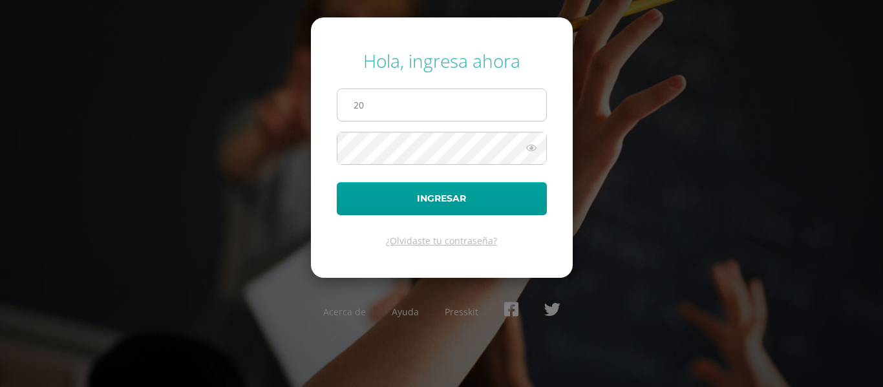
type input "[EMAIL_ADDRESS][DOMAIN_NAME]"
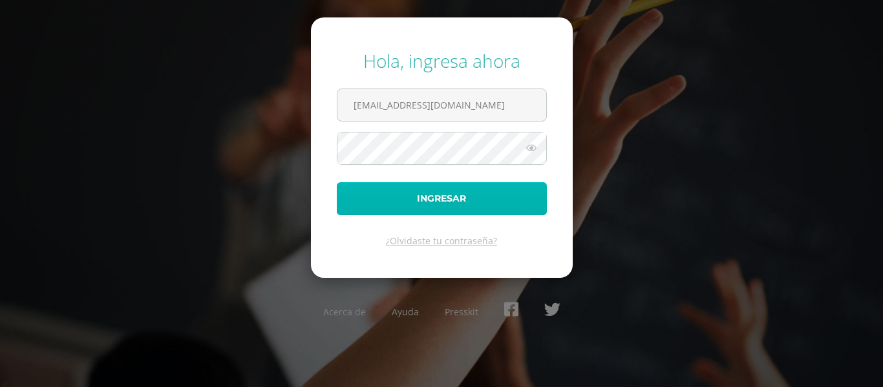
click at [408, 200] on button "Ingresar" at bounding box center [442, 198] width 210 height 33
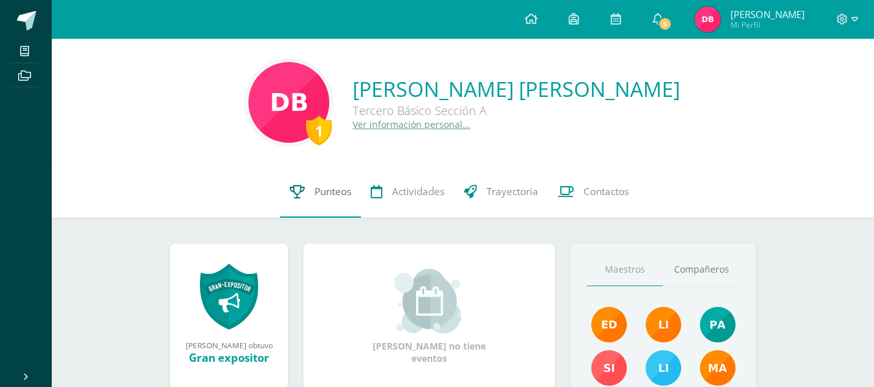
click at [338, 192] on span "Punteos" at bounding box center [332, 192] width 37 height 14
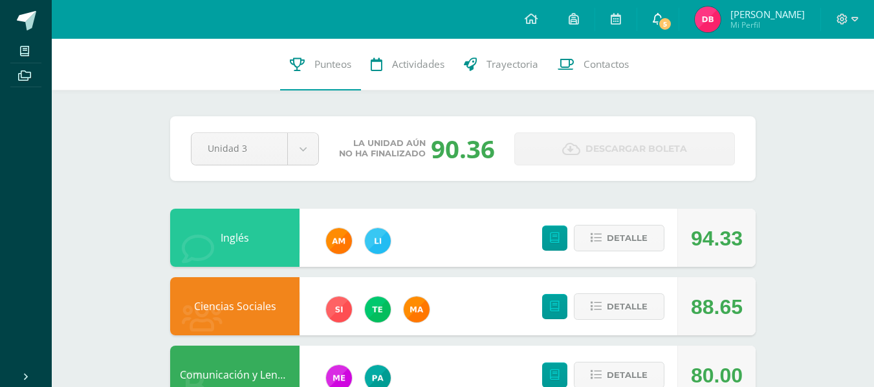
click at [672, 22] on span "5" at bounding box center [665, 24] width 14 height 14
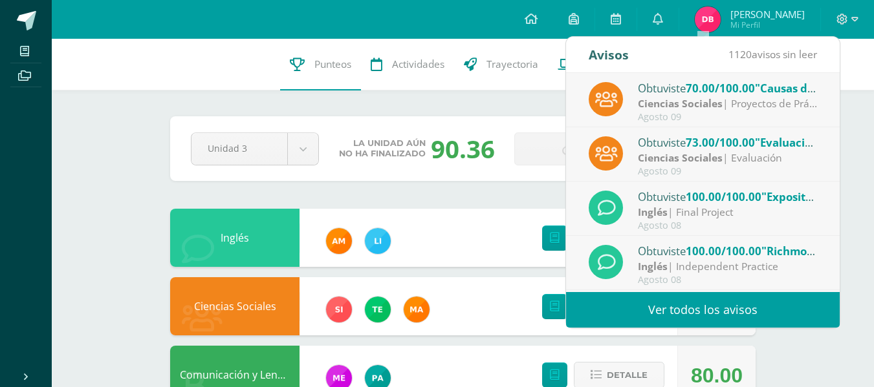
click at [709, 303] on link "Ver todos los avisos" at bounding box center [703, 310] width 274 height 36
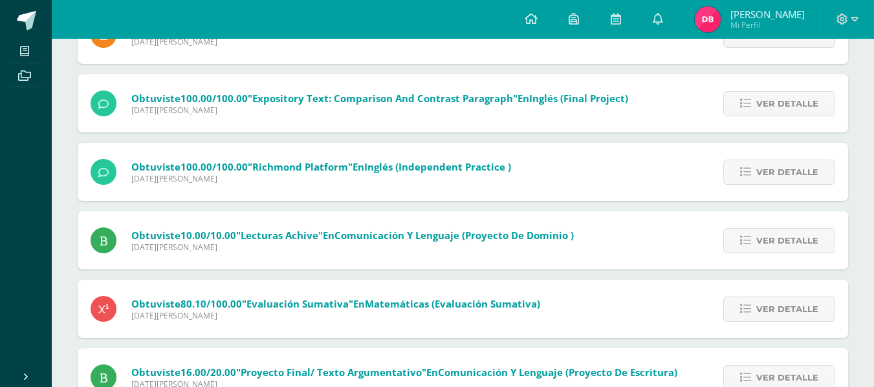
scroll to position [263, 0]
click at [720, 13] on img at bounding box center [707, 19] width 26 height 26
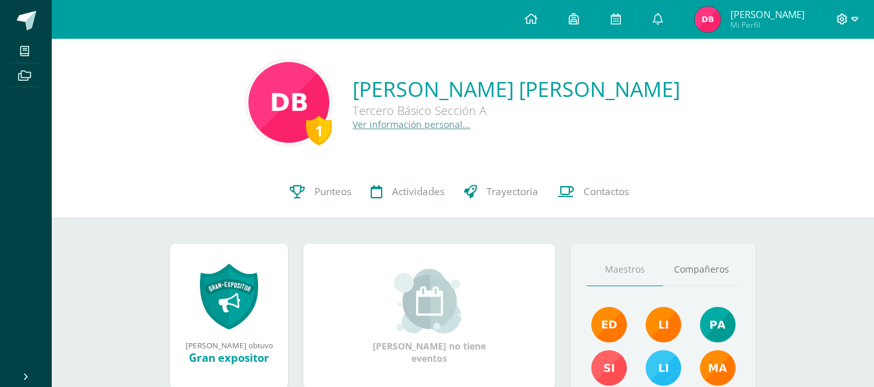
click at [844, 20] on icon at bounding box center [842, 20] width 12 height 12
click at [808, 70] on span "Configuración" at bounding box center [814, 69] width 60 height 12
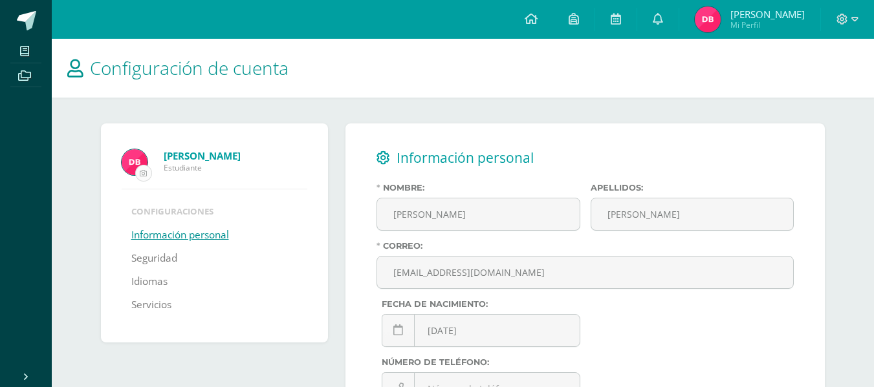
click at [145, 173] on input "file" at bounding box center [144, 174] width 16 height 16
click at [720, 23] on img at bounding box center [707, 19] width 26 height 26
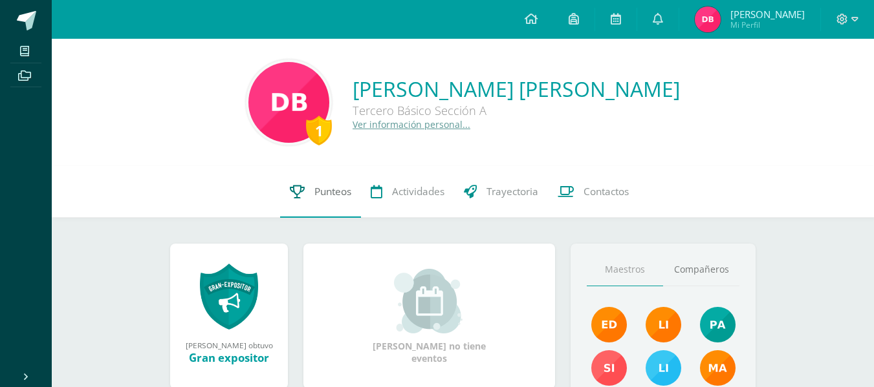
click at [310, 194] on link "Punteos" at bounding box center [320, 192] width 81 height 52
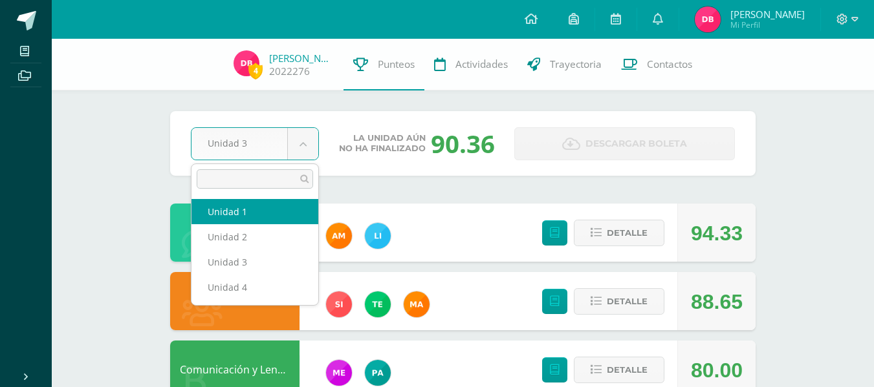
select select "Unidad 1"
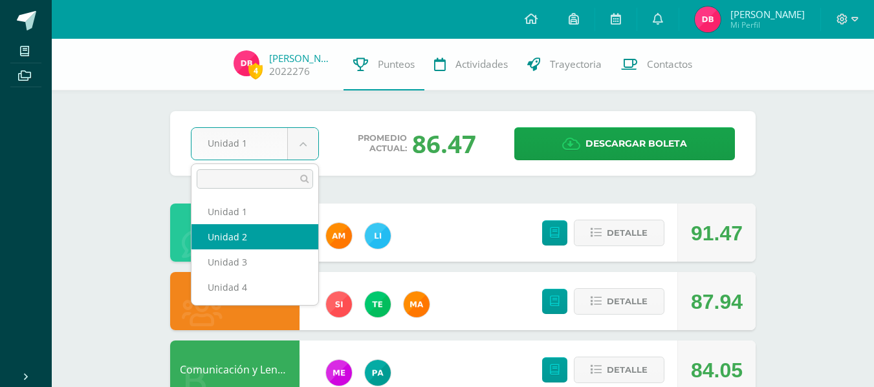
select select "Unidad 2"
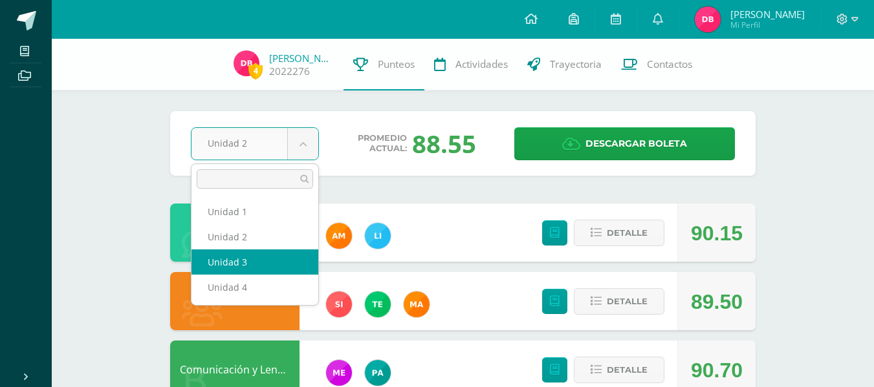
select select "Unidad 3"
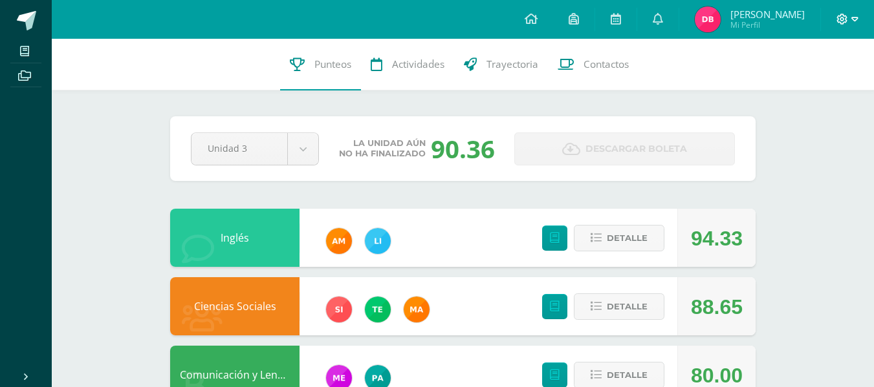
click at [851, 23] on icon at bounding box center [854, 20] width 7 height 12
click at [815, 92] on span "Cerrar sesión" at bounding box center [813, 87] width 58 height 12
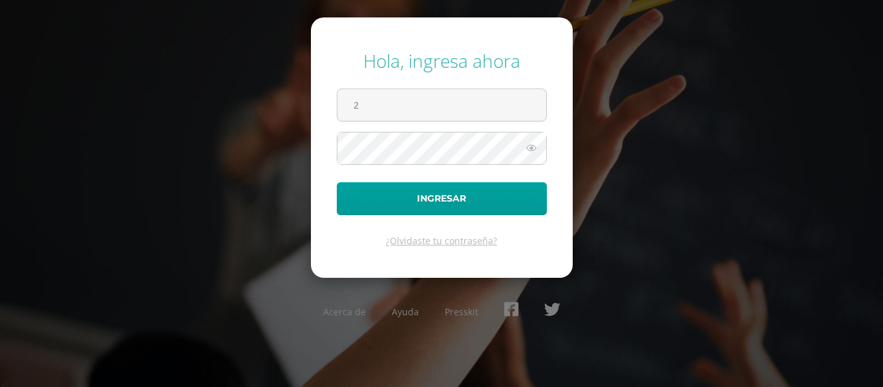
type input "[EMAIL_ADDRESS][DOMAIN_NAME]"
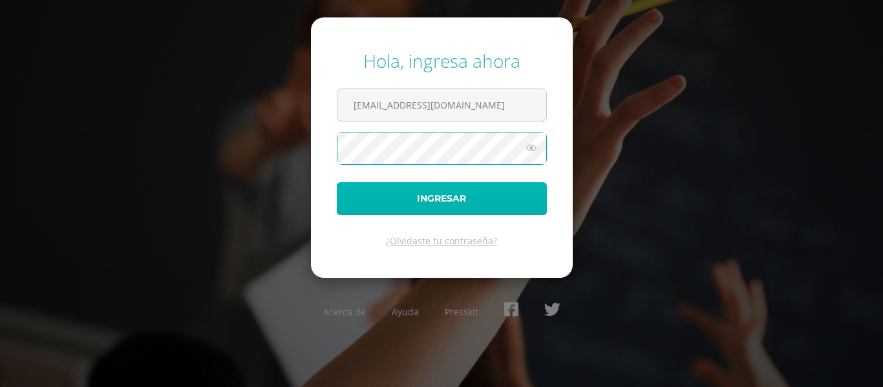
click at [414, 192] on button "Ingresar" at bounding box center [442, 198] width 210 height 33
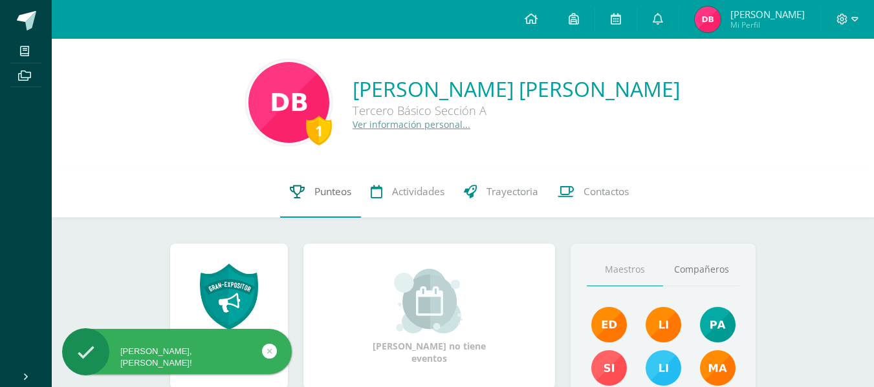
click at [323, 196] on span "Punteos" at bounding box center [332, 192] width 37 height 14
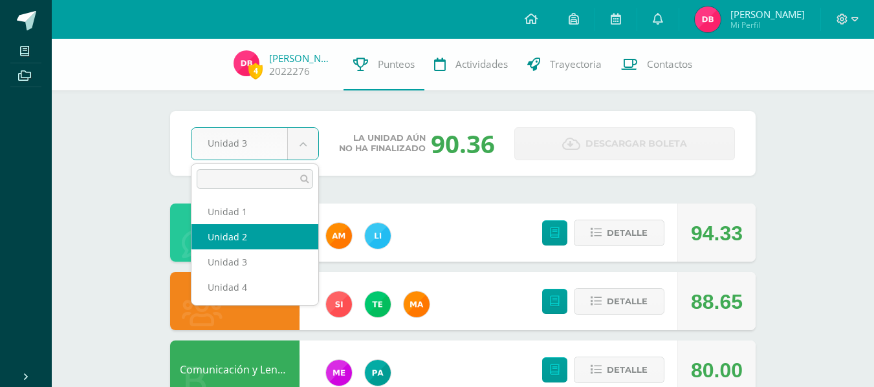
select select "Unidad 2"
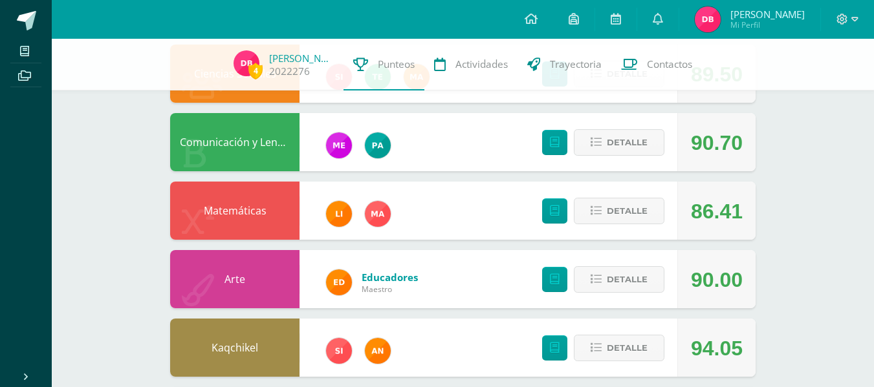
scroll to position [39, 0]
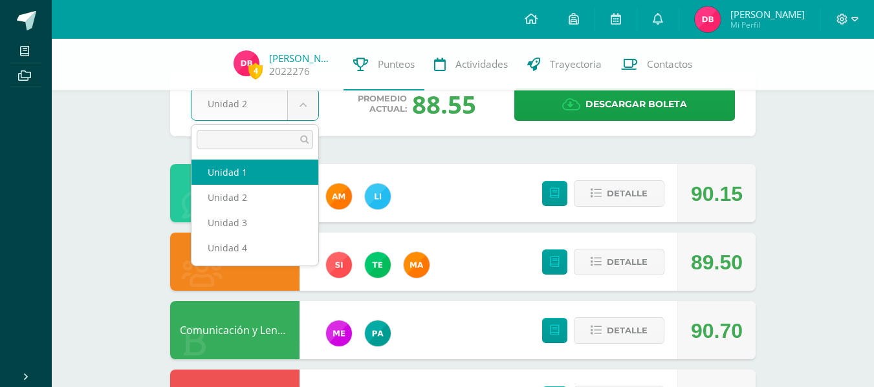
select select "Unidad 1"
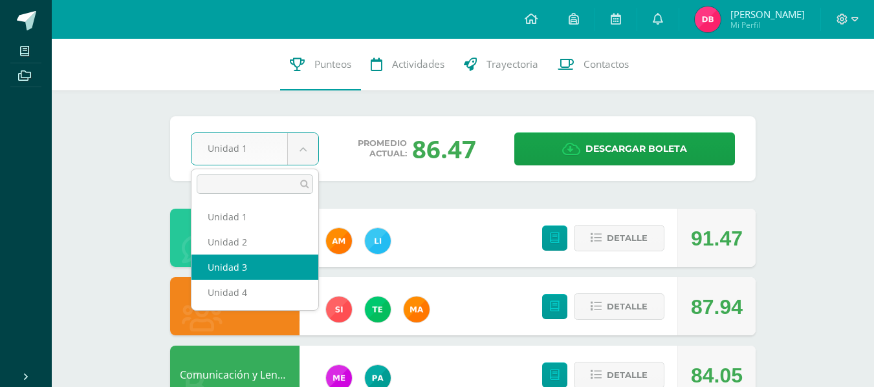
select select "Unidad 3"
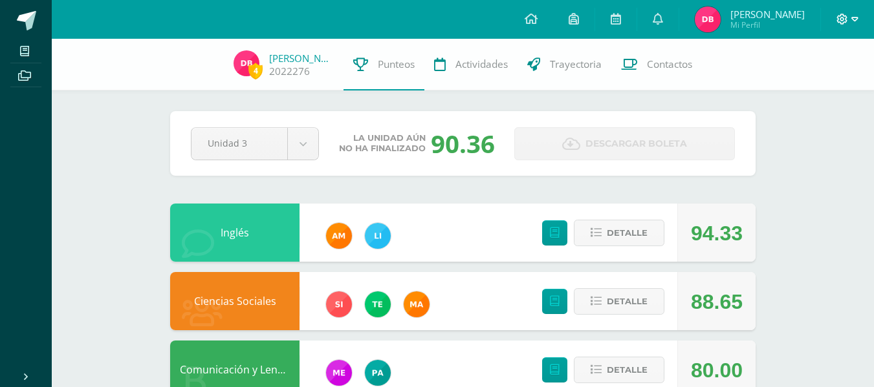
click at [852, 16] on icon at bounding box center [854, 20] width 7 height 12
click at [804, 94] on link "Cerrar sesión" at bounding box center [806, 87] width 102 height 19
